Goal: Task Accomplishment & Management: Use online tool/utility

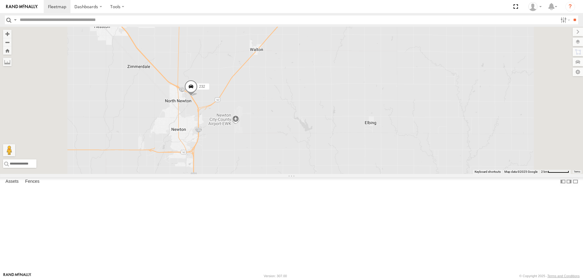
click at [198, 96] on span at bounding box center [190, 88] width 13 height 16
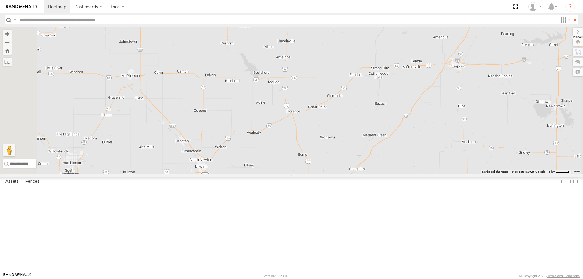
drag, startPoint x: 214, startPoint y: 142, endPoint x: 226, endPoint y: 217, distance: 75.1
click at [225, 174] on div "298 232 302 286 260" at bounding box center [291, 100] width 583 height 147
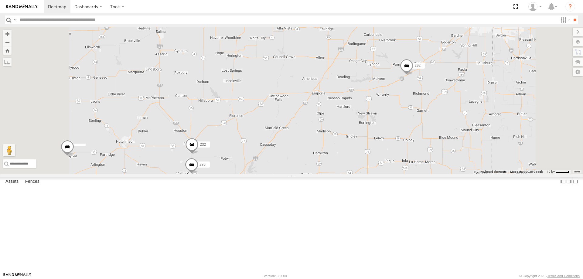
drag, startPoint x: 363, startPoint y: 123, endPoint x: 269, endPoint y: 165, distance: 103.1
click at [269, 165] on div "232 302 286 2 292 282 266" at bounding box center [291, 100] width 583 height 147
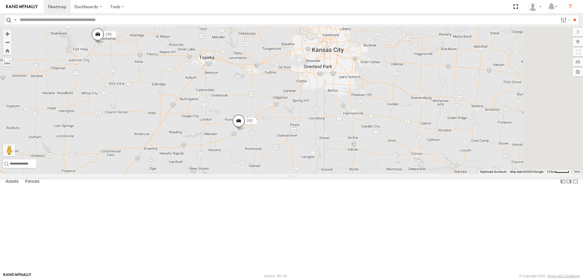
click at [245, 131] on span at bounding box center [238, 122] width 13 height 16
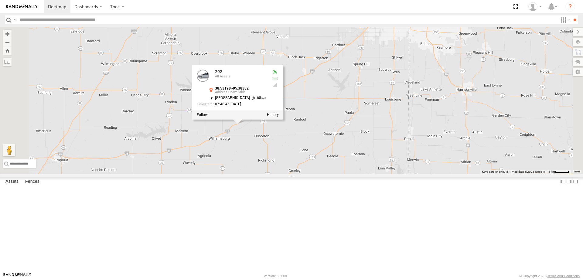
click at [318, 174] on div "232 302 286 292 282 266 292 All Assets 38.53198 , -95.38382 [GEOGRAPHIC_DATA] 6…" at bounding box center [291, 100] width 583 height 147
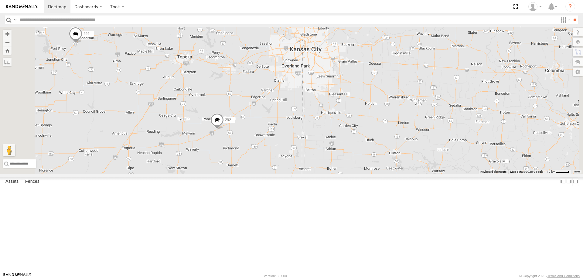
click at [224, 130] on span at bounding box center [217, 121] width 13 height 16
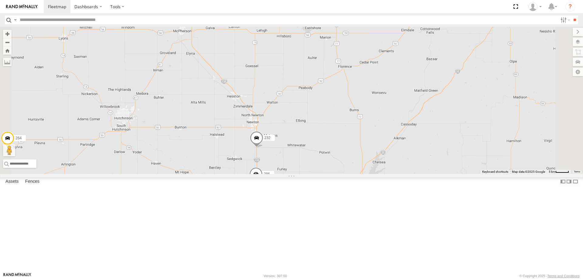
drag, startPoint x: 234, startPoint y: 195, endPoint x: 276, endPoint y: 161, distance: 54.2
click at [273, 164] on div "292 282 266 292 All Assets I-35 [GEOGRAPHIC_DATA] 38.54353 , -95.36844 [GEOGRAP…" at bounding box center [291, 100] width 583 height 147
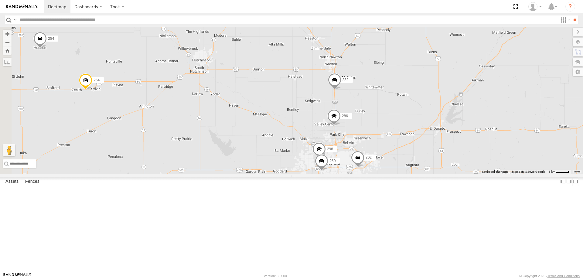
click at [92, 90] on span at bounding box center [85, 82] width 13 height 16
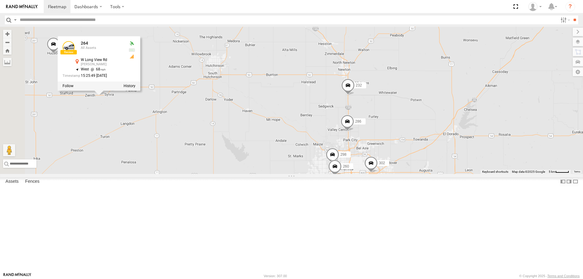
drag, startPoint x: 200, startPoint y: 169, endPoint x: 260, endPoint y: 178, distance: 60.9
click at [259, 174] on div "292 282 266 300 244 262 288 280 256 296 284 264 302 298 232 286 260 264 All Ass…" at bounding box center [291, 100] width 583 height 147
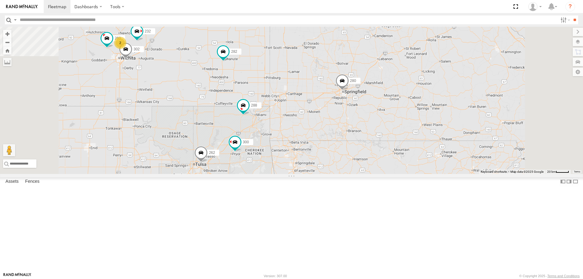
drag, startPoint x: 256, startPoint y: 104, endPoint x: 285, endPoint y: 166, distance: 67.7
click at [285, 166] on div "270 288 292 272 280 256 304 282 266 278 294 300 2 262 232 302 260" at bounding box center [291, 100] width 583 height 147
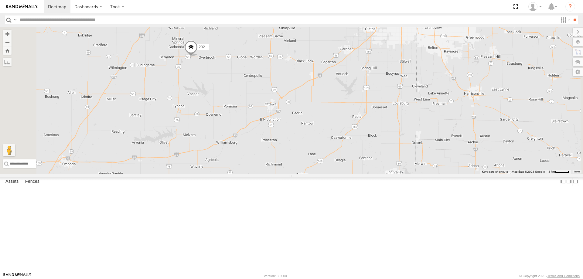
drag, startPoint x: 230, startPoint y: 135, endPoint x: 281, endPoint y: 163, distance: 58.3
click at [280, 163] on div "292" at bounding box center [291, 100] width 583 height 147
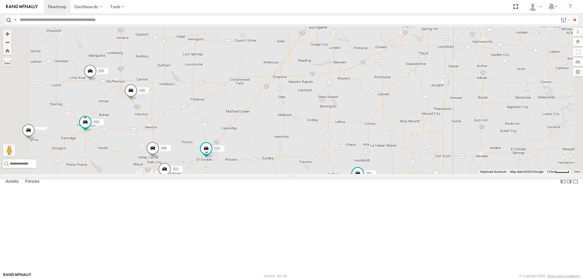
drag, startPoint x: 268, startPoint y: 225, endPoint x: 311, endPoint y: 214, distance: 45.1
click at [306, 174] on div "292 298 280 232 296 302 282 266 286 260" at bounding box center [291, 100] width 583 height 147
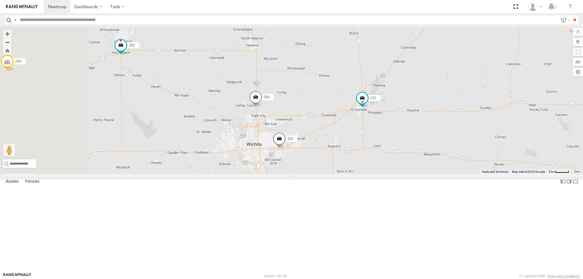
drag, startPoint x: 282, startPoint y: 179, endPoint x: 317, endPoint y: 180, distance: 35.6
click at [317, 174] on div "292 298 280 232 296 264 302 282 266 286 260 284" at bounding box center [291, 100] width 583 height 147
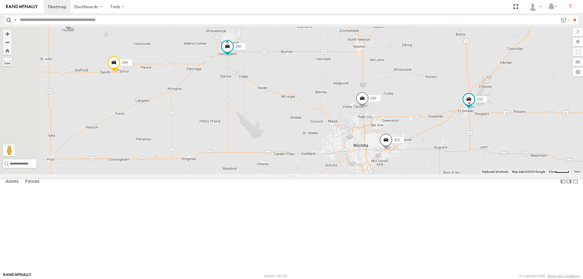
click at [121, 72] on span at bounding box center [113, 64] width 13 height 16
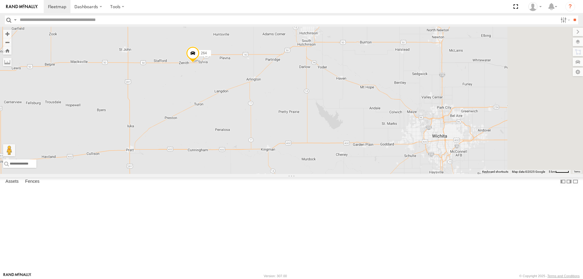
drag, startPoint x: 433, startPoint y: 177, endPoint x: 346, endPoint y: 151, distance: 91.4
click at [348, 152] on div "264 284 260" at bounding box center [291, 100] width 583 height 147
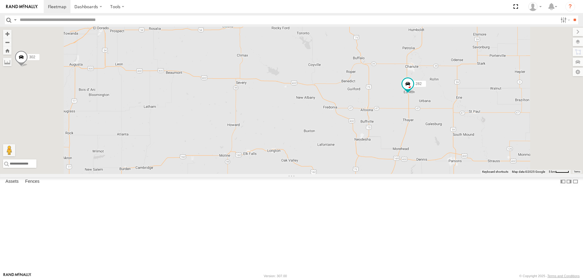
drag, startPoint x: 356, startPoint y: 226, endPoint x: 361, endPoint y: 222, distance: 6.3
click at [361, 174] on div "232 296 284 264 302 286 260 300 244 298 262 288 292 282 266" at bounding box center [291, 100] width 583 height 147
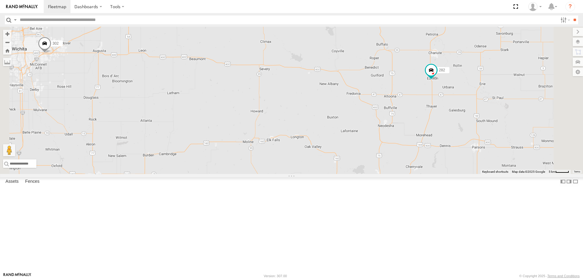
drag, startPoint x: 350, startPoint y: 204, endPoint x: 356, endPoint y: 179, distance: 26.6
click at [355, 174] on div "232 296 284 264 302 286 260 300 244 298 262 288 292 282 266" at bounding box center [291, 100] width 583 height 147
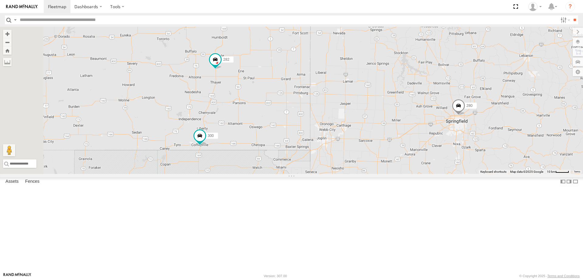
drag, startPoint x: 236, startPoint y: 141, endPoint x: 307, endPoint y: 141, distance: 70.8
click at [307, 141] on div "282 300 280 232" at bounding box center [291, 100] width 583 height 147
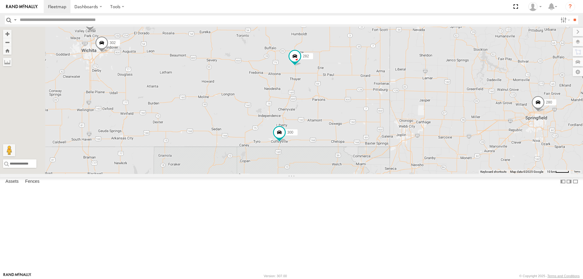
drag, startPoint x: 254, startPoint y: 132, endPoint x: 324, endPoint y: 138, distance: 70.2
click at [324, 138] on div "282 300 280 232 302 286" at bounding box center [291, 100] width 583 height 147
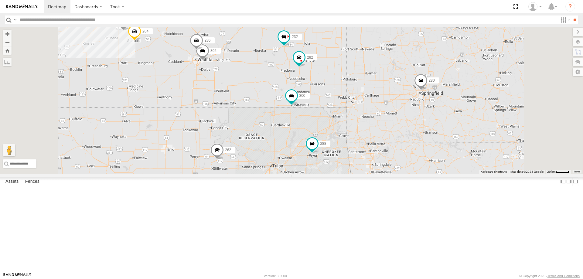
drag, startPoint x: 236, startPoint y: 92, endPoint x: 257, endPoint y: 123, distance: 37.5
click at [253, 121] on div "282 300 280 232 302 286 264 260 4 262 288 296 284 266" at bounding box center [291, 100] width 583 height 147
